Goal: Information Seeking & Learning: Learn about a topic

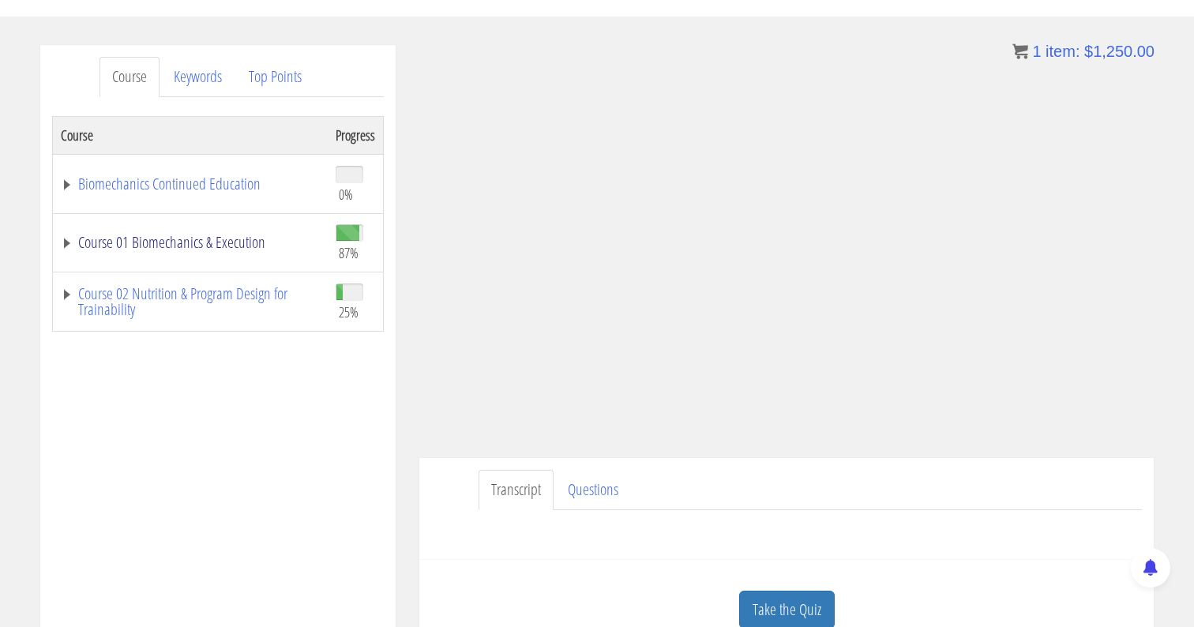
click at [74, 245] on link "Course 01 Biomechanics & Execution" at bounding box center [190, 243] width 259 height 16
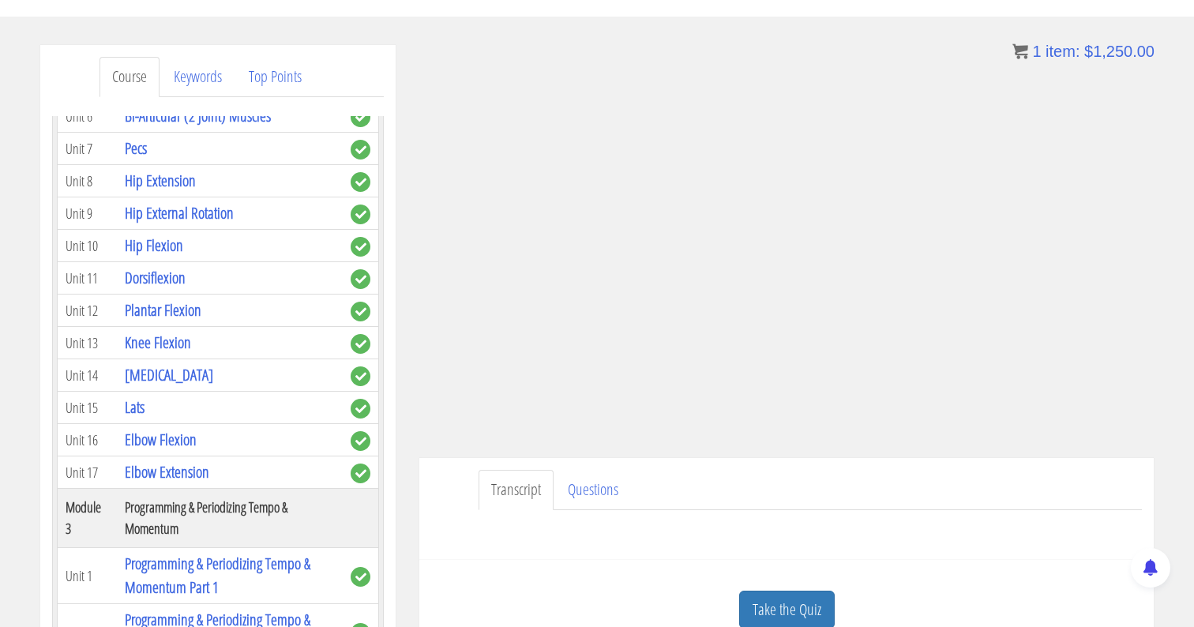
scroll to position [724, 0]
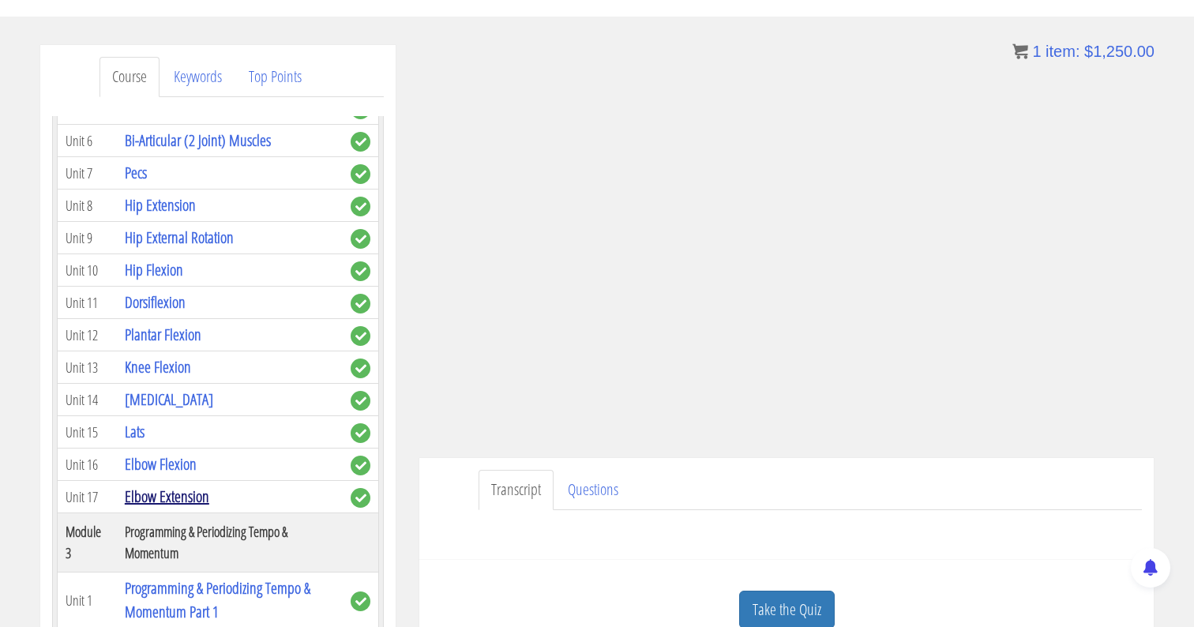
click at [180, 486] on link "Elbow Extension" at bounding box center [167, 496] width 84 height 21
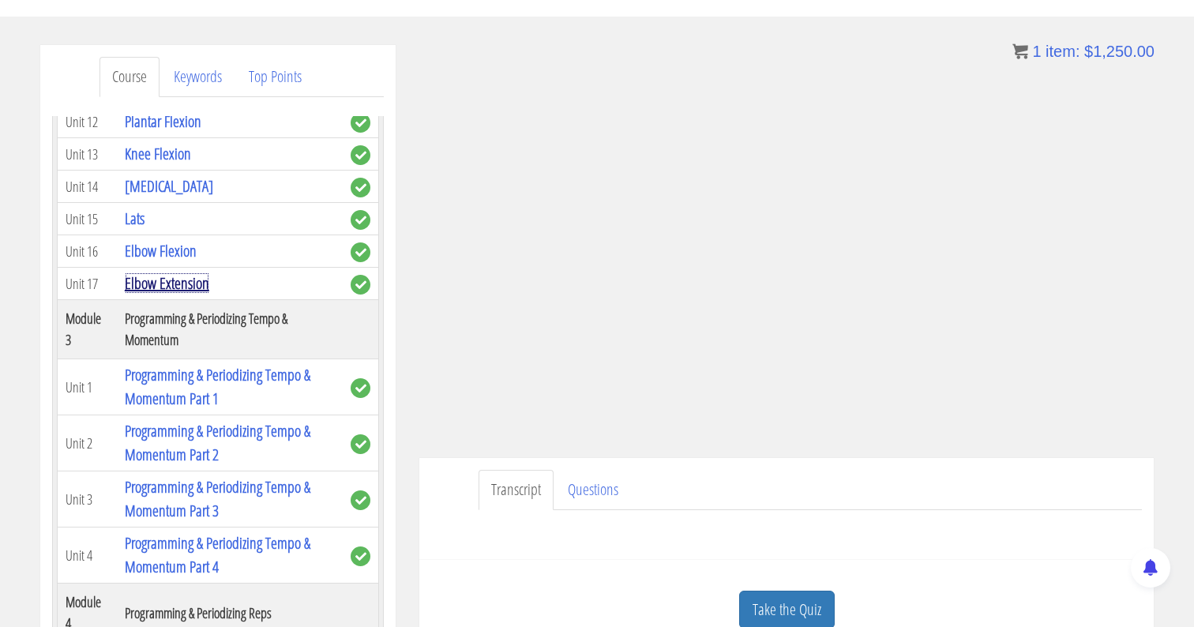
scroll to position [948, 0]
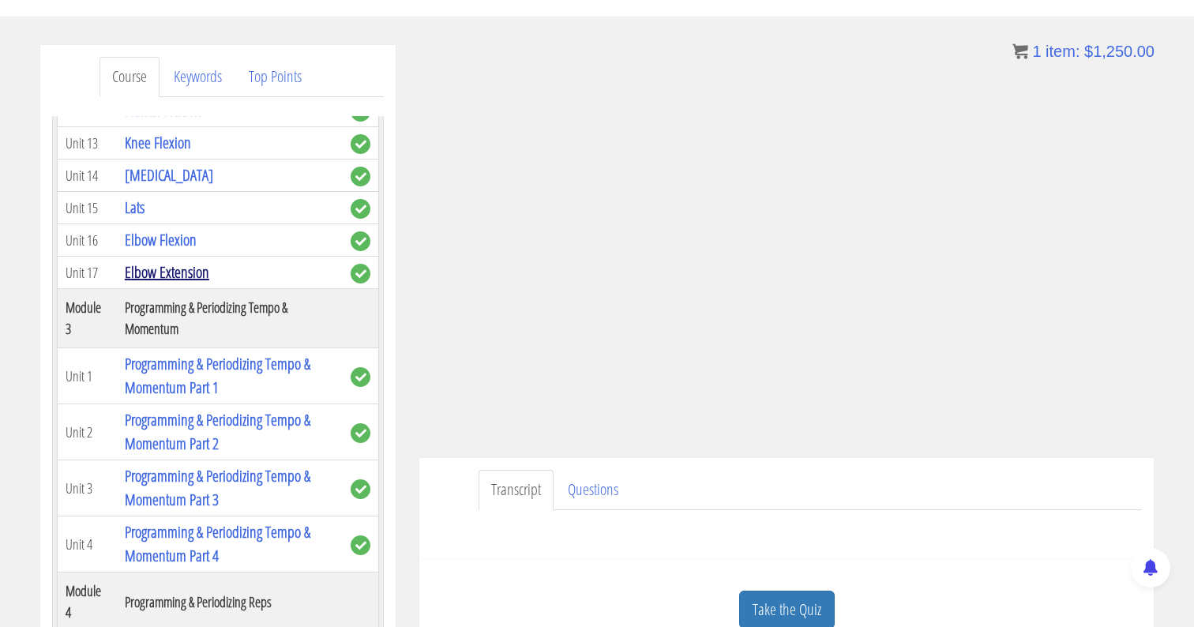
click at [173, 261] on link "Elbow Extension" at bounding box center [167, 271] width 84 height 21
click at [195, 261] on link "Elbow Extension" at bounding box center [167, 271] width 84 height 21
click at [184, 261] on link "Elbow Extension" at bounding box center [167, 271] width 84 height 21
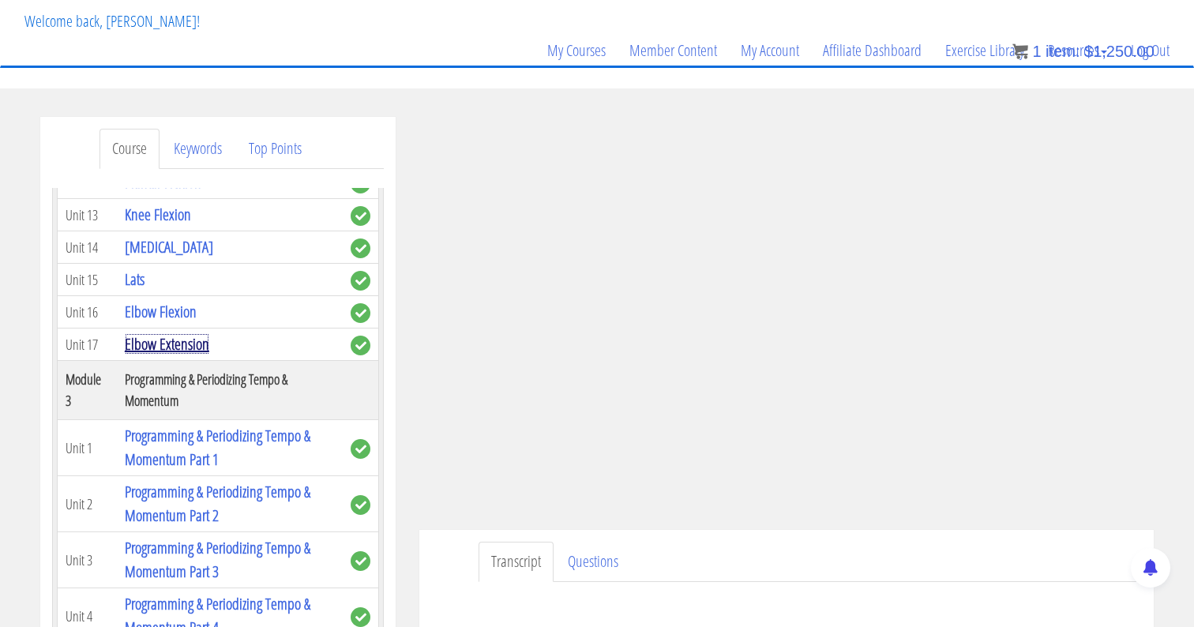
scroll to position [93, 0]
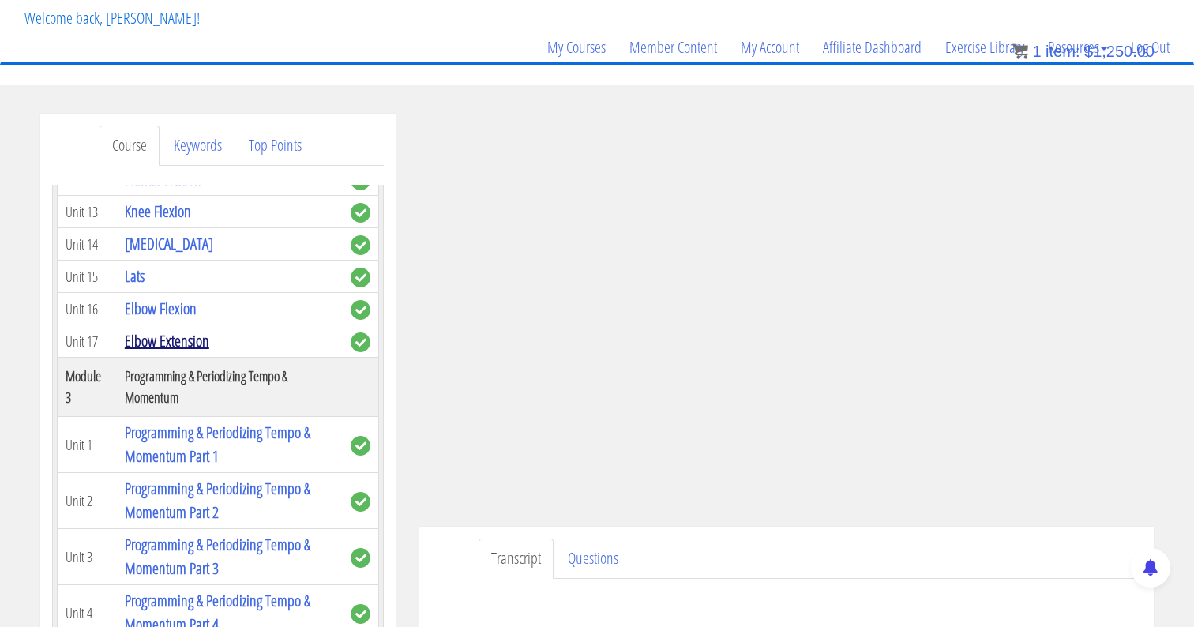
click at [176, 330] on link "Elbow Extension" at bounding box center [167, 340] width 84 height 21
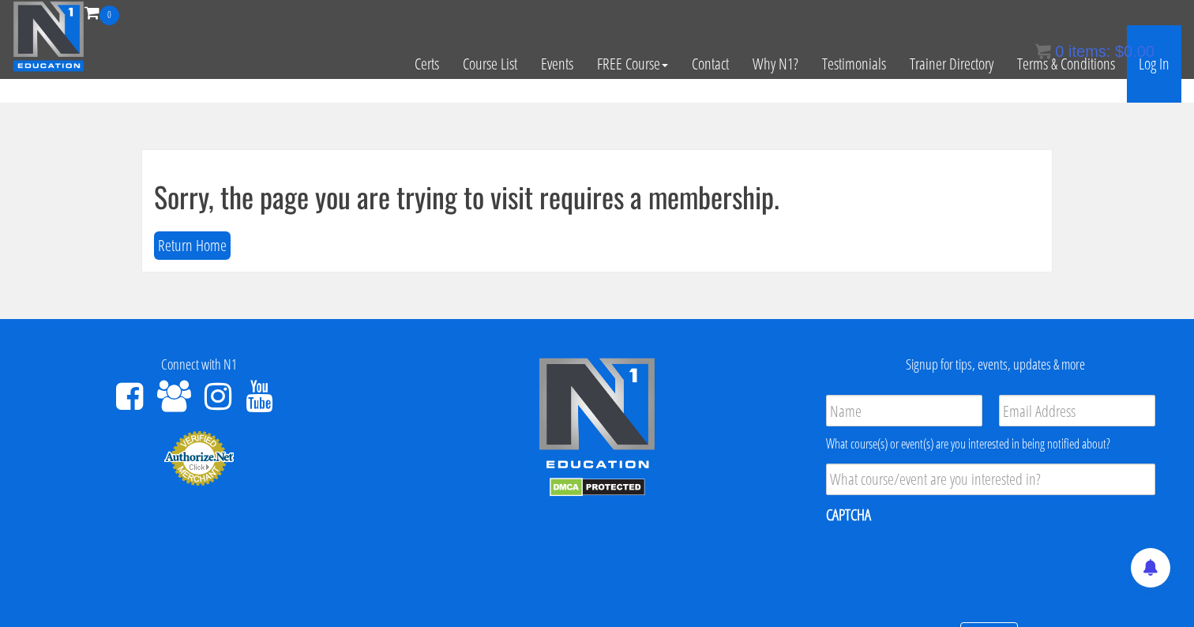
click at [1163, 69] on link "Log In" at bounding box center [1154, 63] width 54 height 77
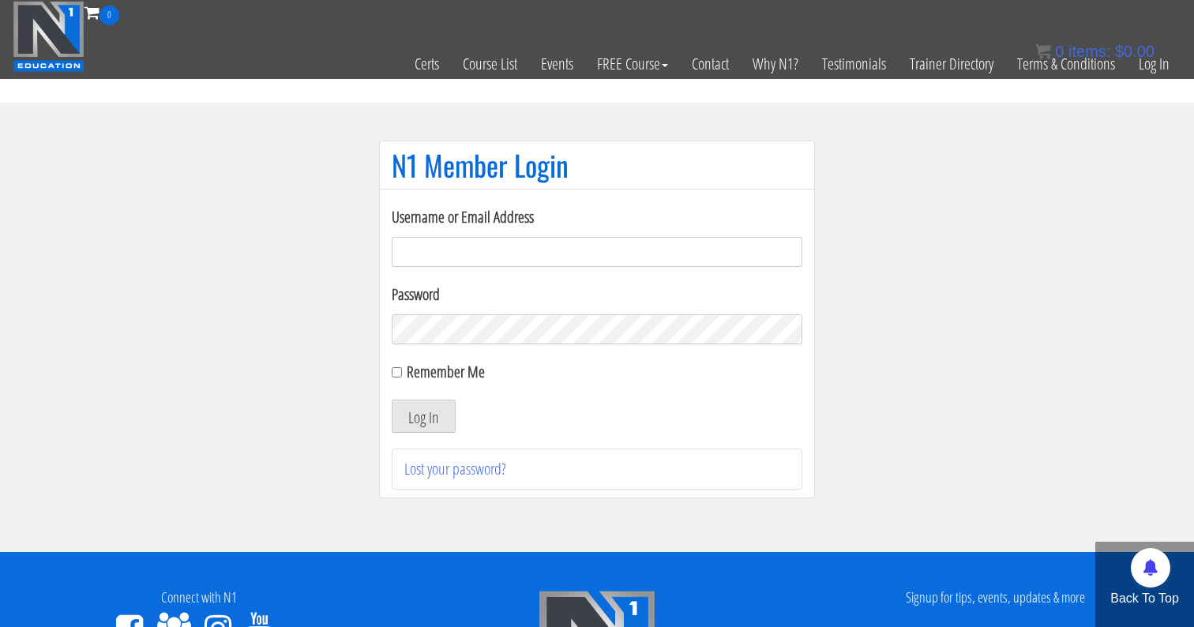
type input "me344529@gmail.com"
click at [401, 373] on input "Remember Me" at bounding box center [397, 372] width 10 height 10
checkbox input "true"
click at [428, 400] on button "Log In" at bounding box center [424, 416] width 64 height 33
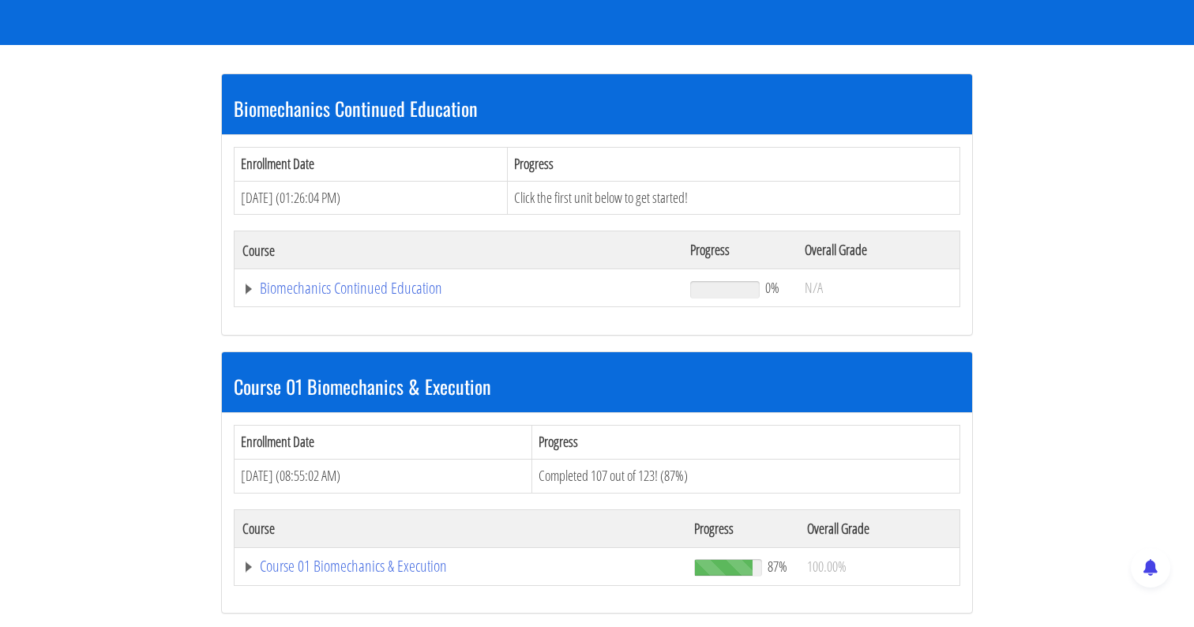
scroll to position [261, 0]
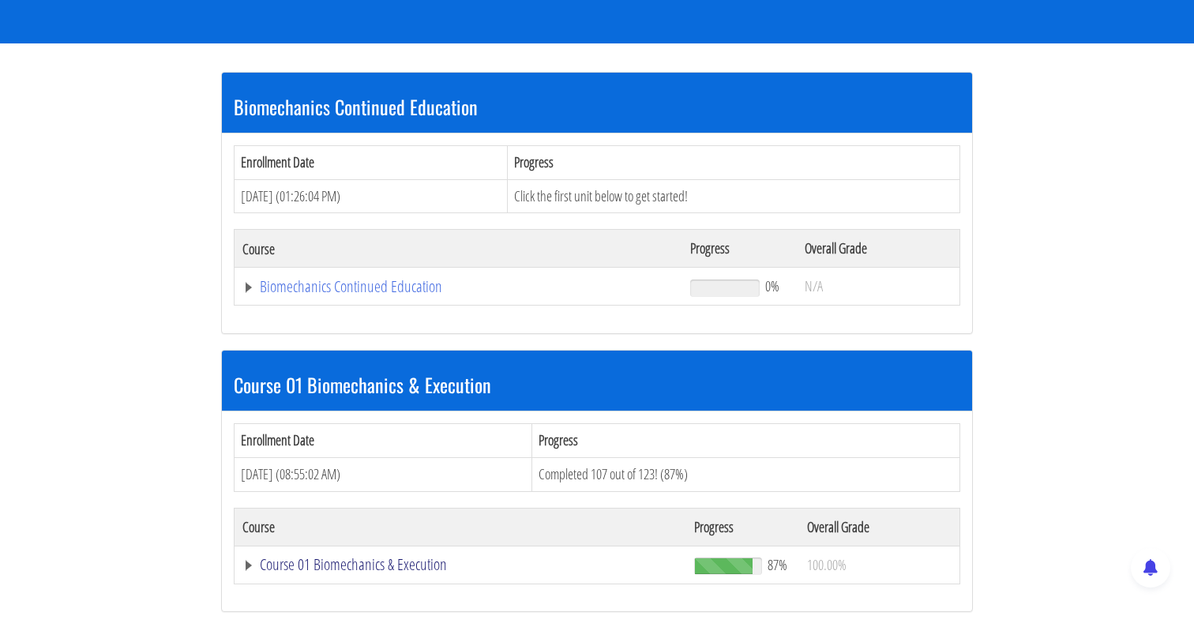
click at [318, 563] on link "Course 01 Biomechanics & Execution" at bounding box center [460, 565] width 436 height 16
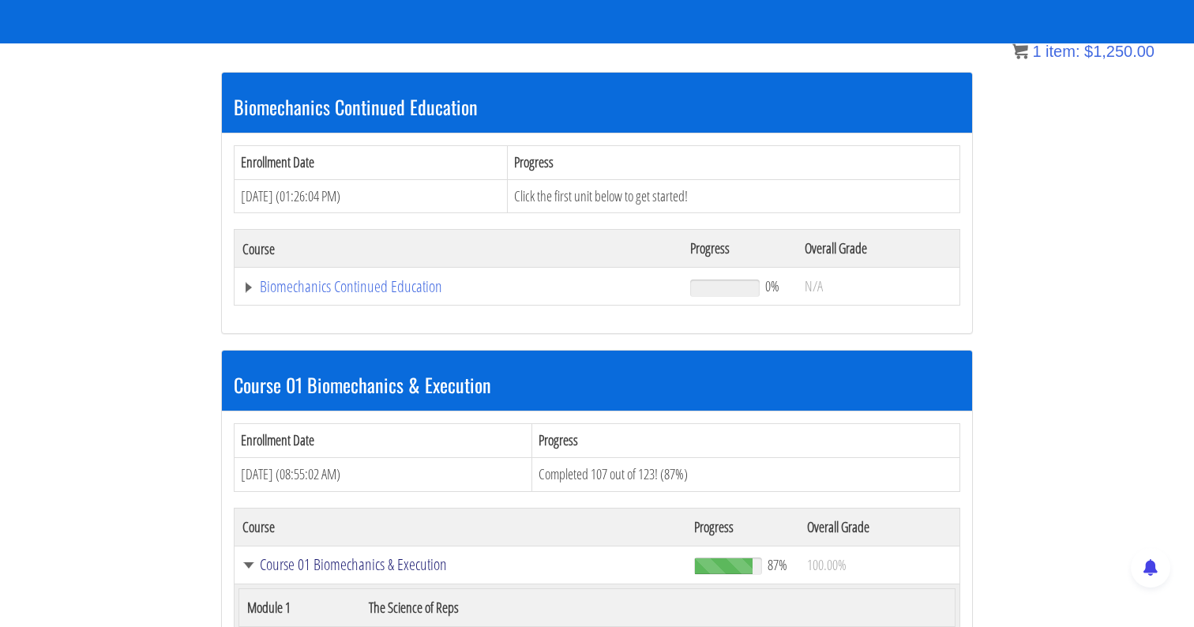
click at [397, 569] on link "Course 01 Biomechanics & Execution" at bounding box center [460, 565] width 436 height 16
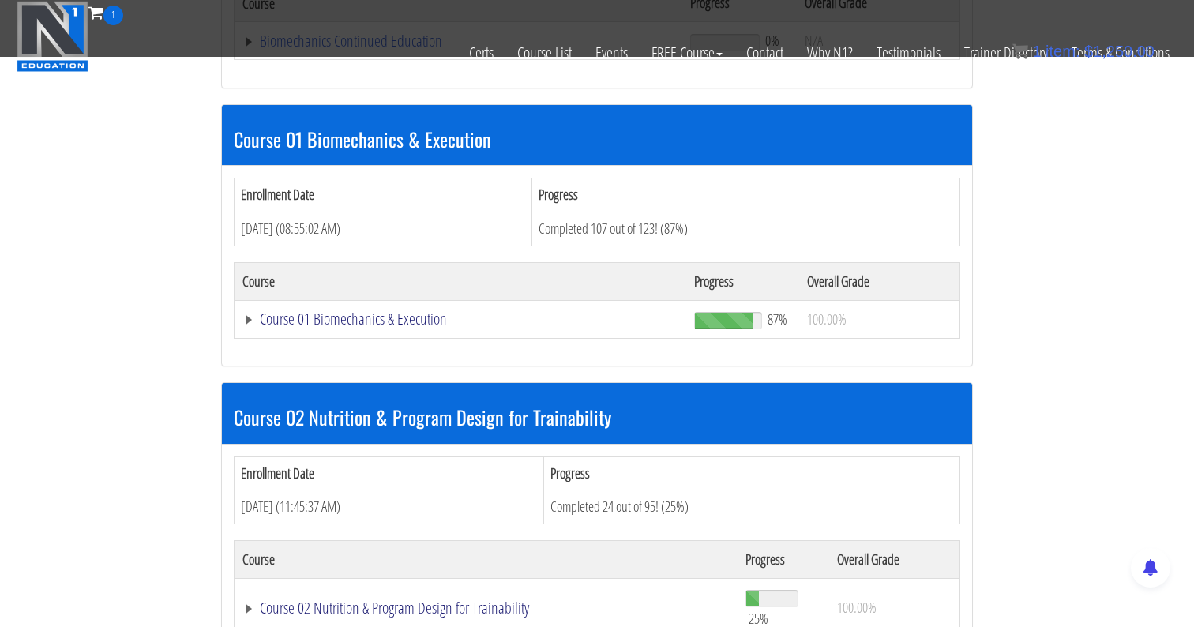
scroll to position [408, 0]
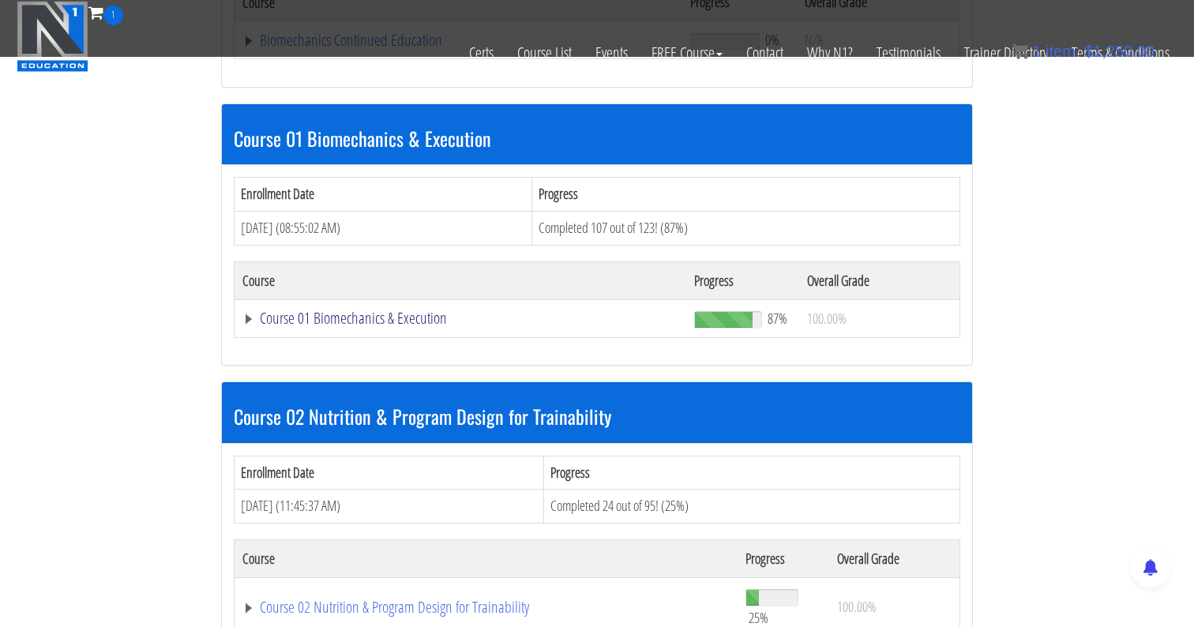
click at [386, 322] on link "Course 01 Biomechanics & Execution" at bounding box center [460, 318] width 436 height 16
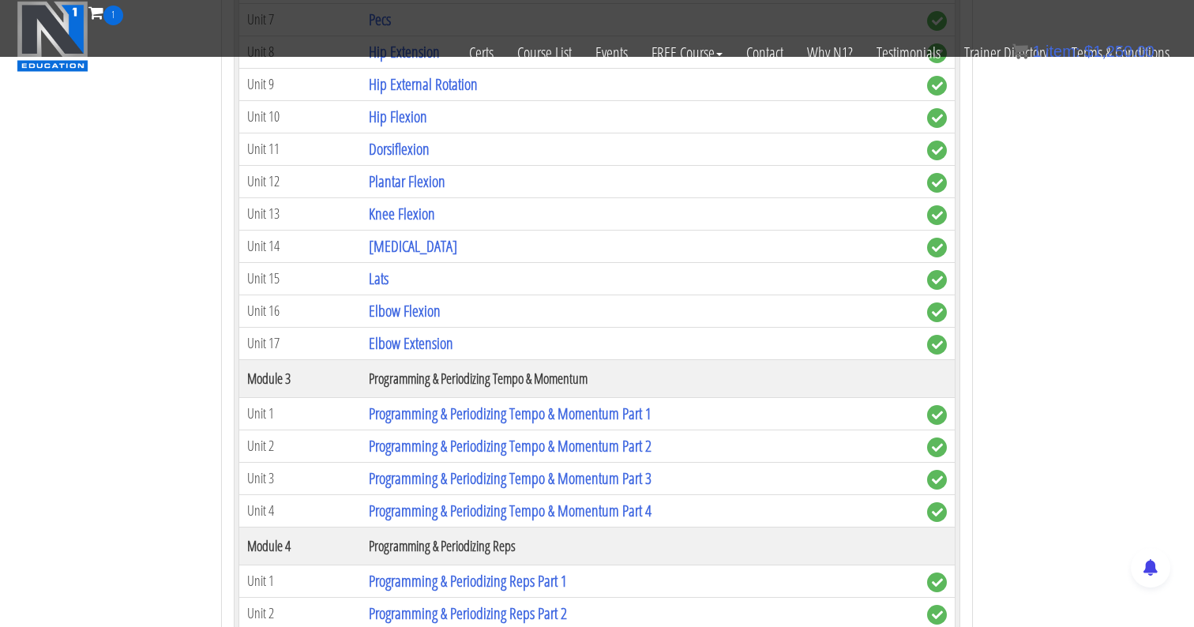
scroll to position [1338, 0]
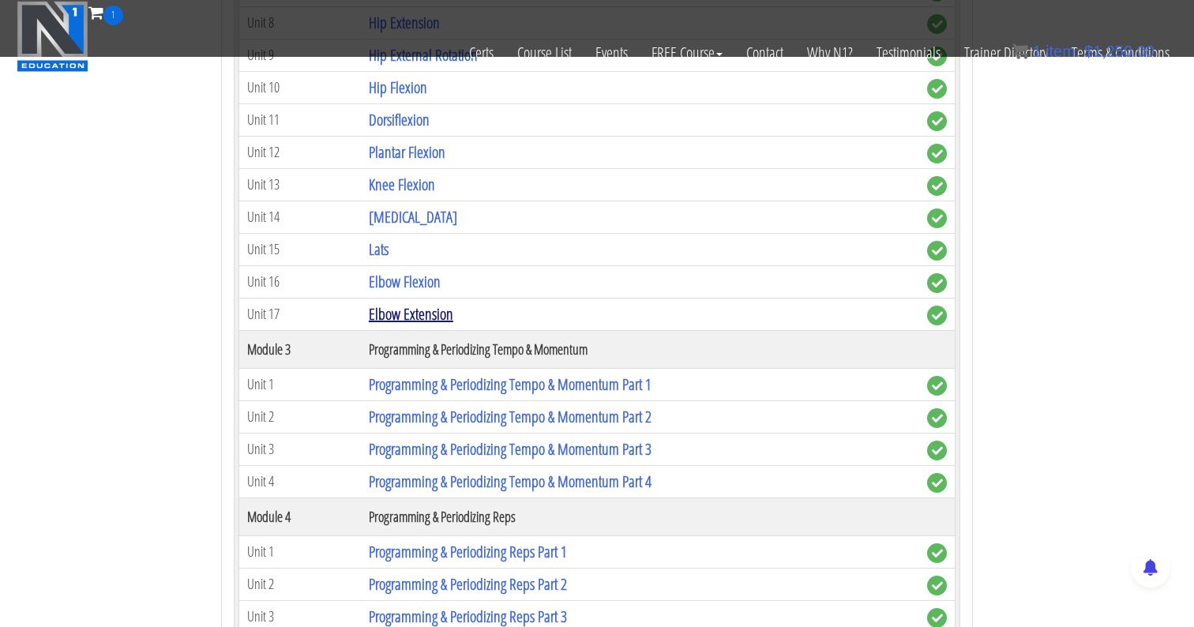
click at [428, 312] on link "Elbow Extension" at bounding box center [411, 313] width 84 height 21
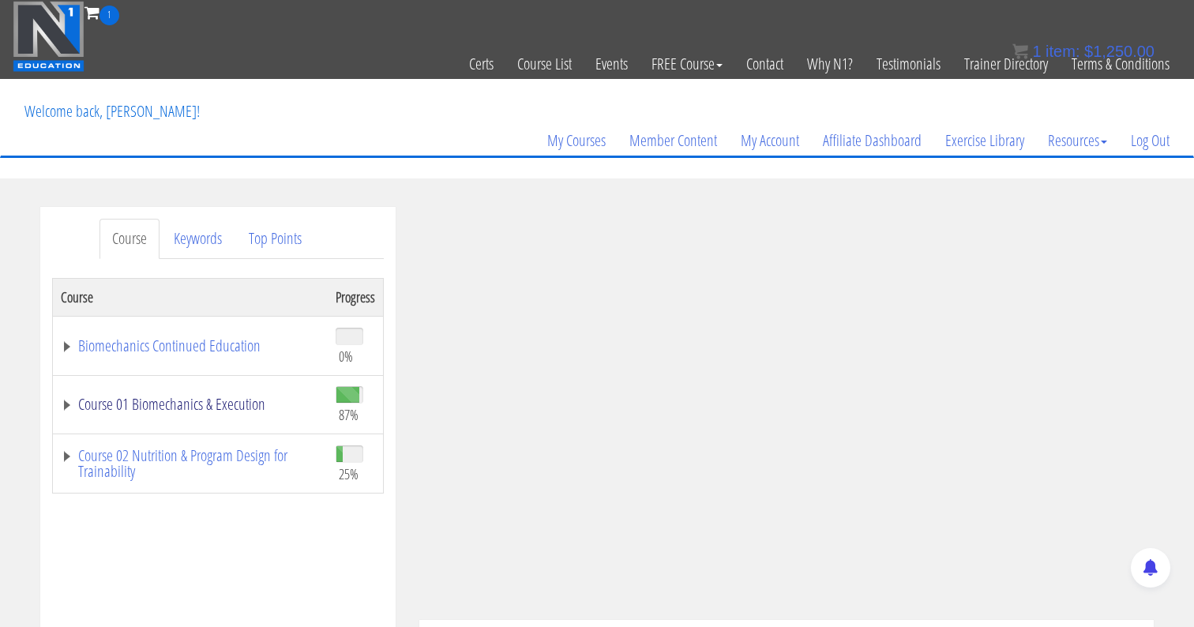
click at [73, 408] on link "Course 01 Biomechanics & Execution" at bounding box center [190, 404] width 259 height 16
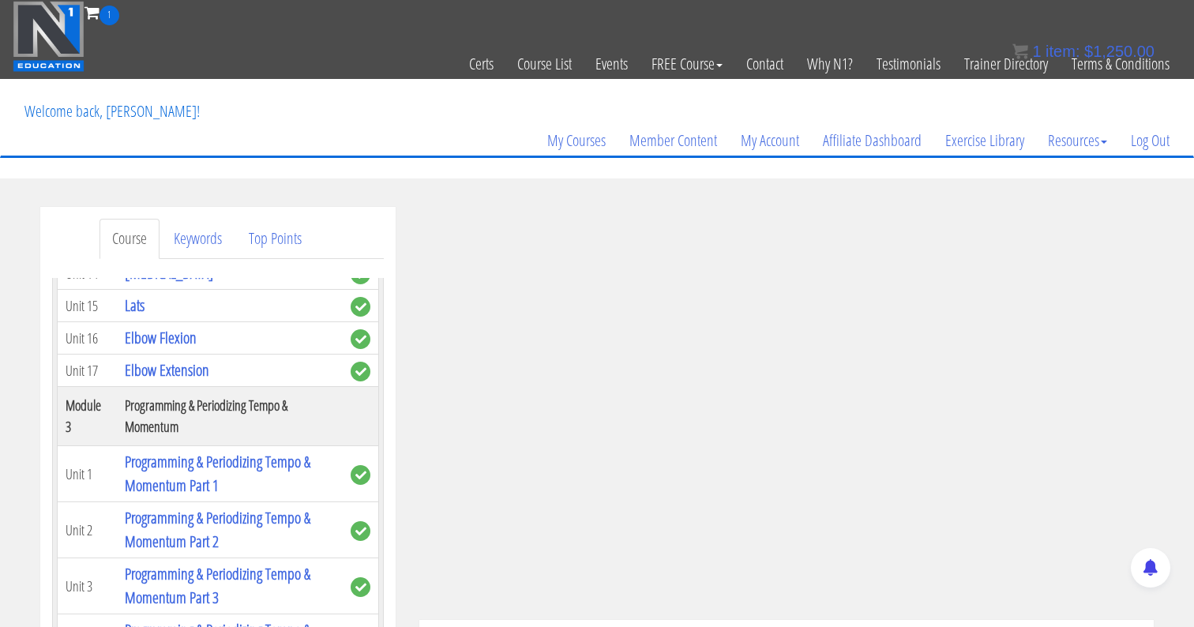
scroll to position [1033, 0]
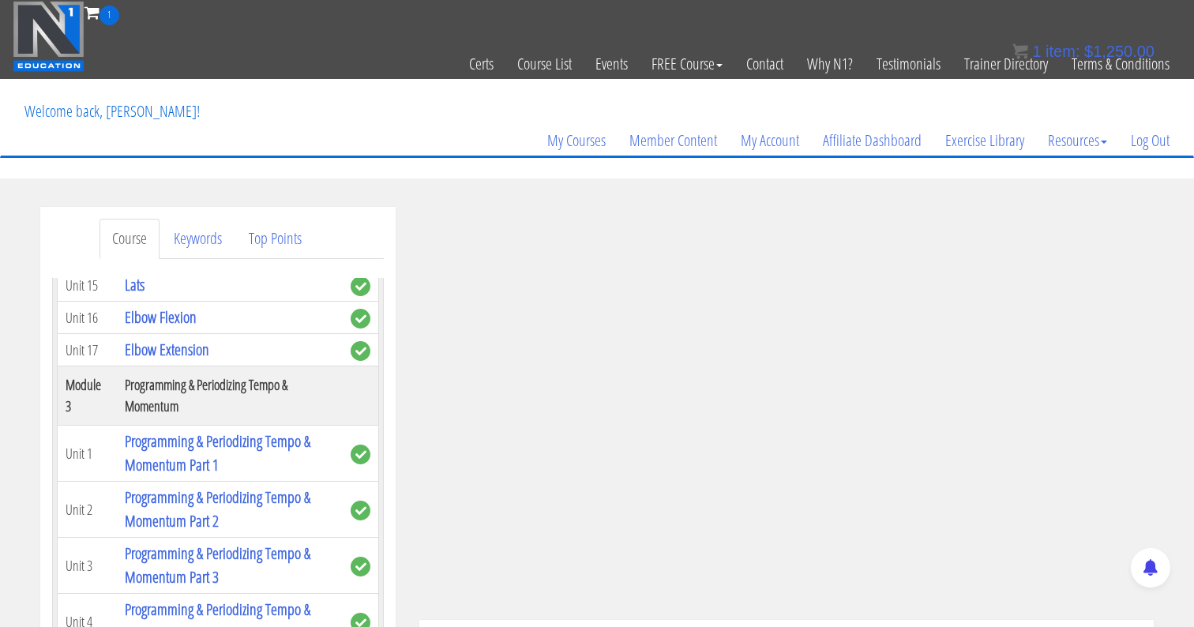
click at [146, 381] on th "Programming & Periodizing Tempo & Momentum" at bounding box center [230, 395] width 226 height 59
click at [155, 430] on link "Programming & Periodizing Tempo & Momentum Part 1" at bounding box center [218, 452] width 186 height 45
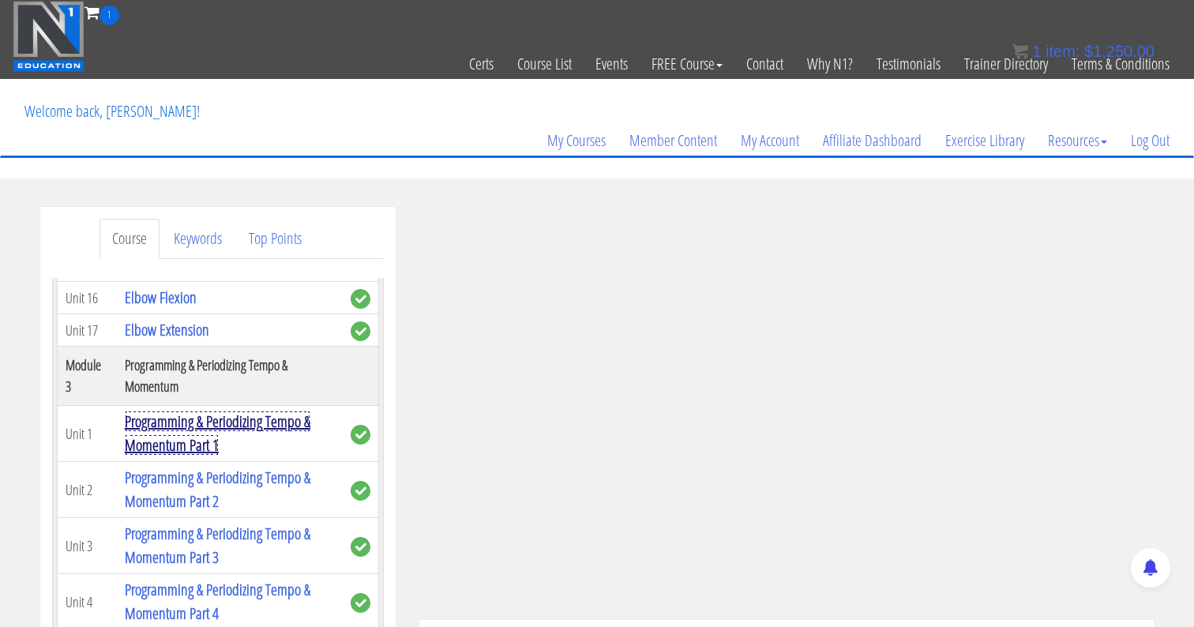
scroll to position [1048, 0]
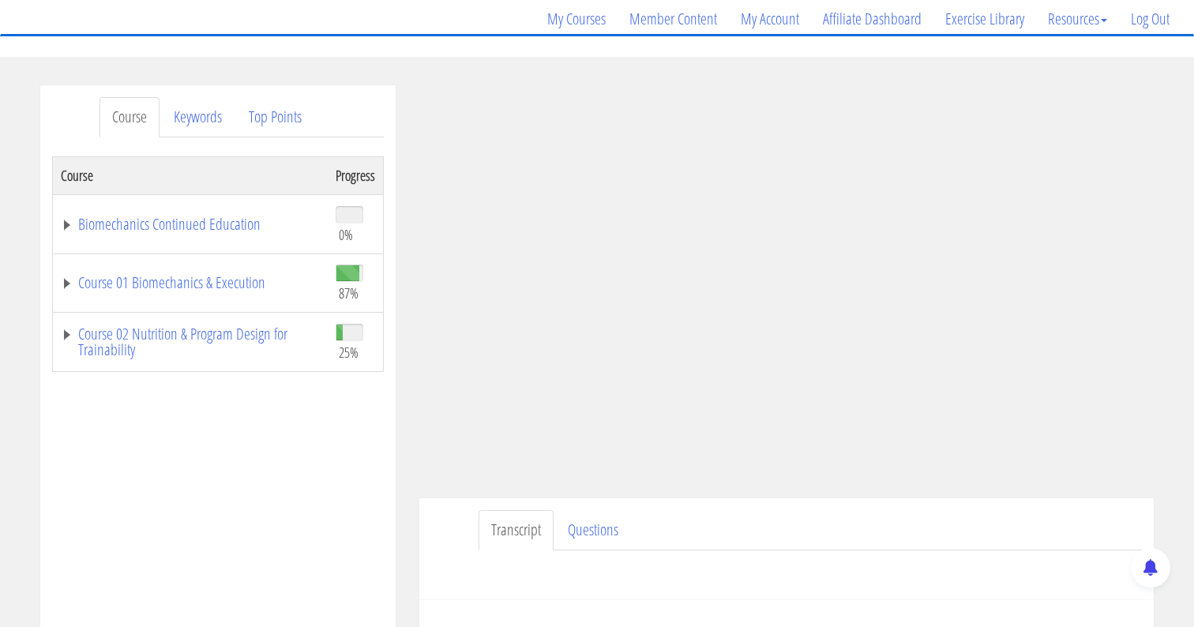
scroll to position [122, 0]
click at [66, 286] on link "Course 01 Biomechanics & Execution" at bounding box center [190, 282] width 259 height 16
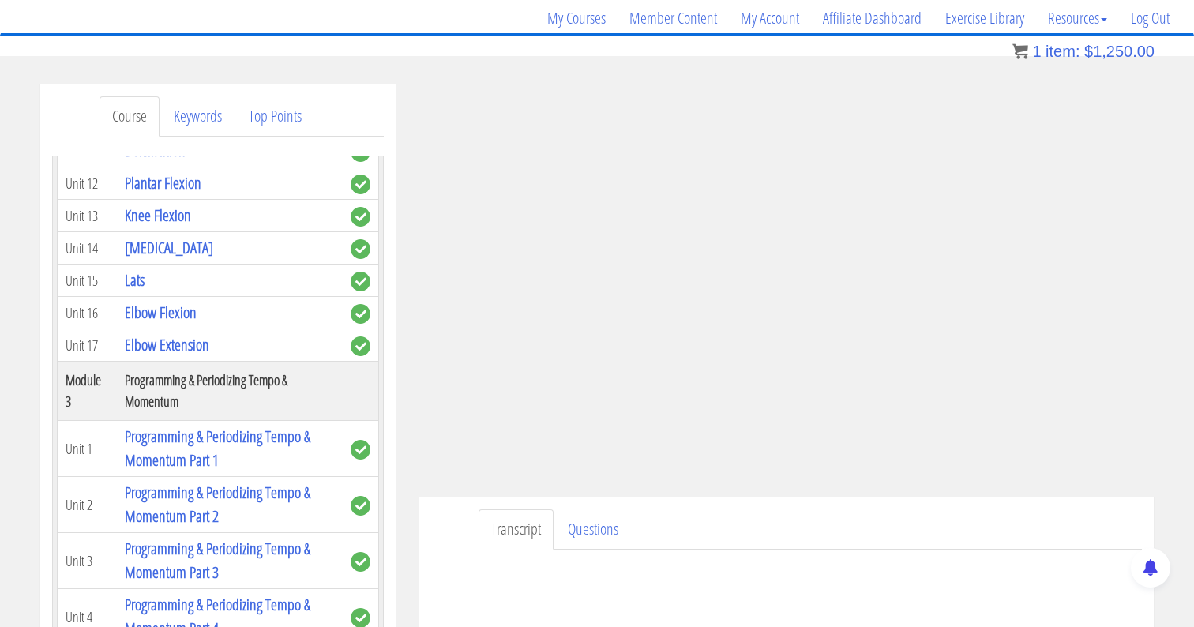
scroll to position [943, 0]
